Goal: Task Accomplishment & Management: Manage account settings

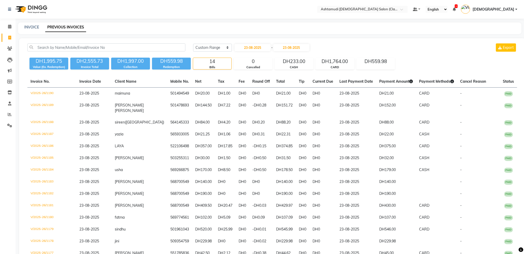
select select "range"
click at [41, 7] on img at bounding box center [30, 9] width 35 height 14
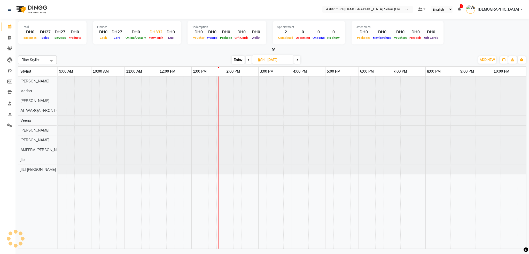
click at [159, 36] on span "Petty cash" at bounding box center [156, 38] width 17 height 4
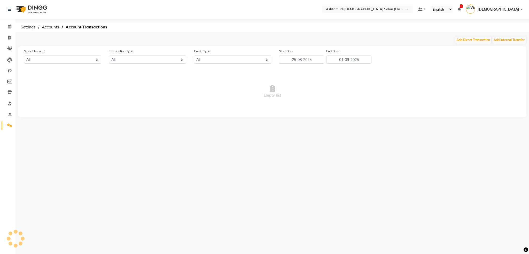
select select "7329"
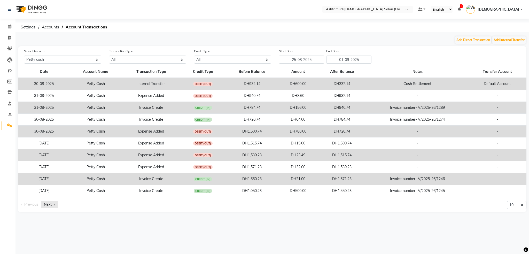
click at [52, 204] on link "Next page" at bounding box center [49, 204] width 17 height 7
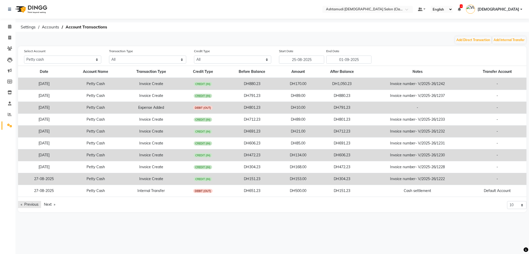
click at [24, 205] on link "Previous page" at bounding box center [29, 204] width 23 height 7
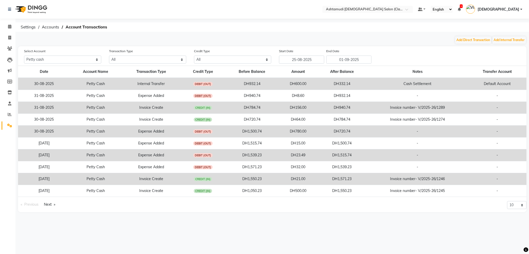
click at [24, 203] on li "Previous page" at bounding box center [29, 204] width 23 height 7
